Goal: Information Seeking & Learning: Check status

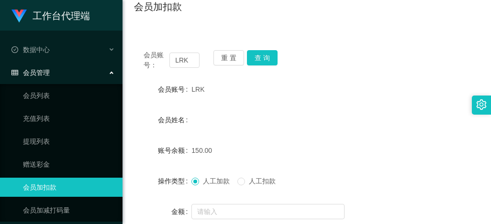
scroll to position [174, 0]
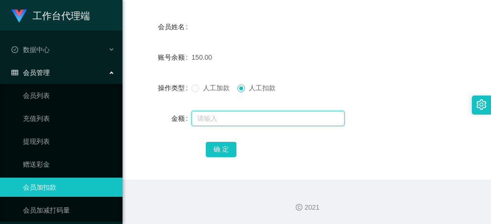
click at [217, 117] on input "text" at bounding box center [267, 118] width 153 height 15
type input "50"
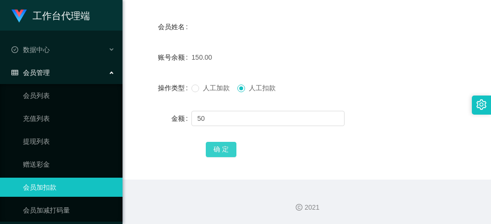
click at [218, 152] on button "确 定" at bounding box center [221, 149] width 31 height 15
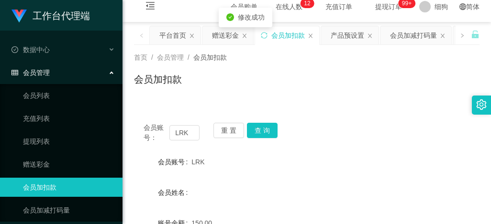
scroll to position [0, 0]
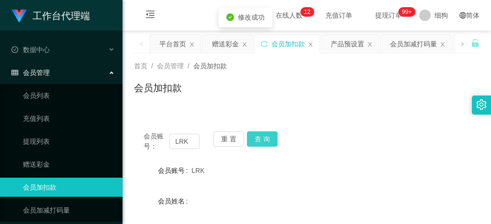
click at [262, 135] on button "查 询" at bounding box center [262, 138] width 31 height 15
click at [262, 135] on div "重 置 查 询" at bounding box center [241, 141] width 56 height 20
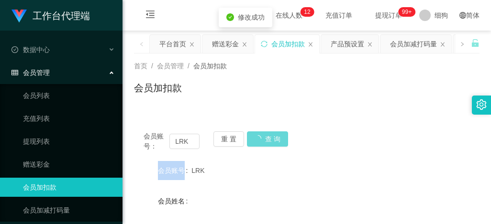
click at [262, 135] on div "重 置 查 询" at bounding box center [241, 141] width 56 height 20
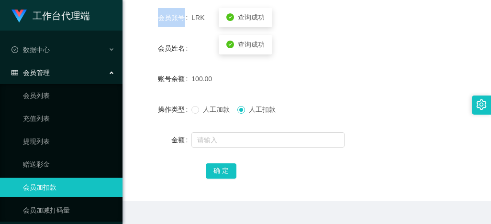
scroll to position [174, 0]
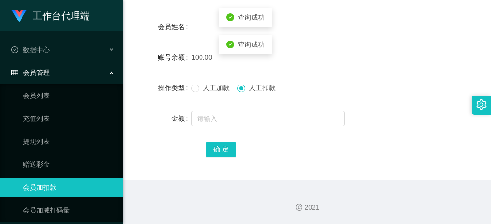
click at [313, 64] on div "100.00" at bounding box center [291, 57] width 201 height 19
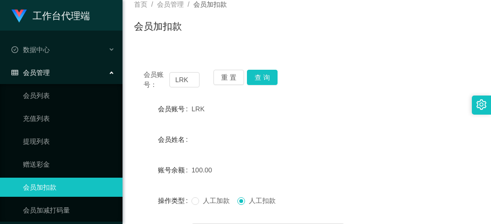
scroll to position [79, 0]
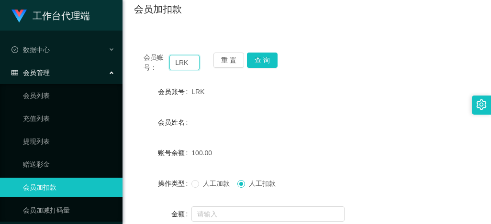
drag, startPoint x: 189, startPoint y: 65, endPoint x: 135, endPoint y: 61, distance: 54.2
click at [136, 61] on div "会员账号： LRK 重 置 查 询" at bounding box center [306, 63] width 345 height 20
paste input "AgnesChen"
type input "AgnesChen"
click at [254, 61] on button "查 询" at bounding box center [262, 60] width 31 height 15
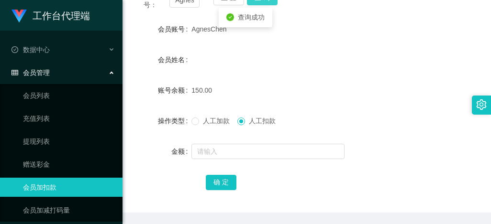
scroll to position [174, 0]
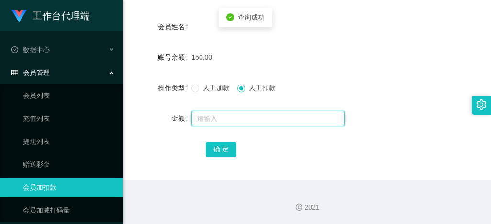
click at [207, 116] on input "text" at bounding box center [267, 118] width 153 height 15
type input "50"
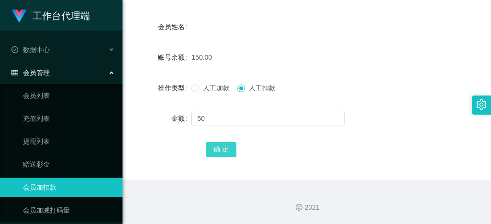
click at [219, 147] on button "确 定" at bounding box center [221, 149] width 31 height 15
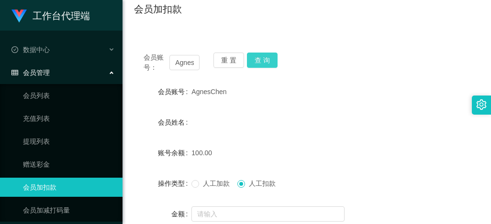
click at [260, 64] on button "查 询" at bounding box center [262, 60] width 31 height 15
click at [260, 64] on div "重 置 查 询" at bounding box center [241, 63] width 56 height 20
click at [260, 64] on button "查 询" at bounding box center [262, 60] width 31 height 15
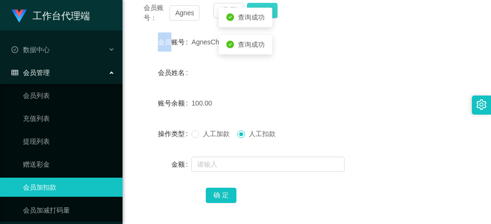
scroll to position [174, 0]
